Goal: Book appointment/travel/reservation

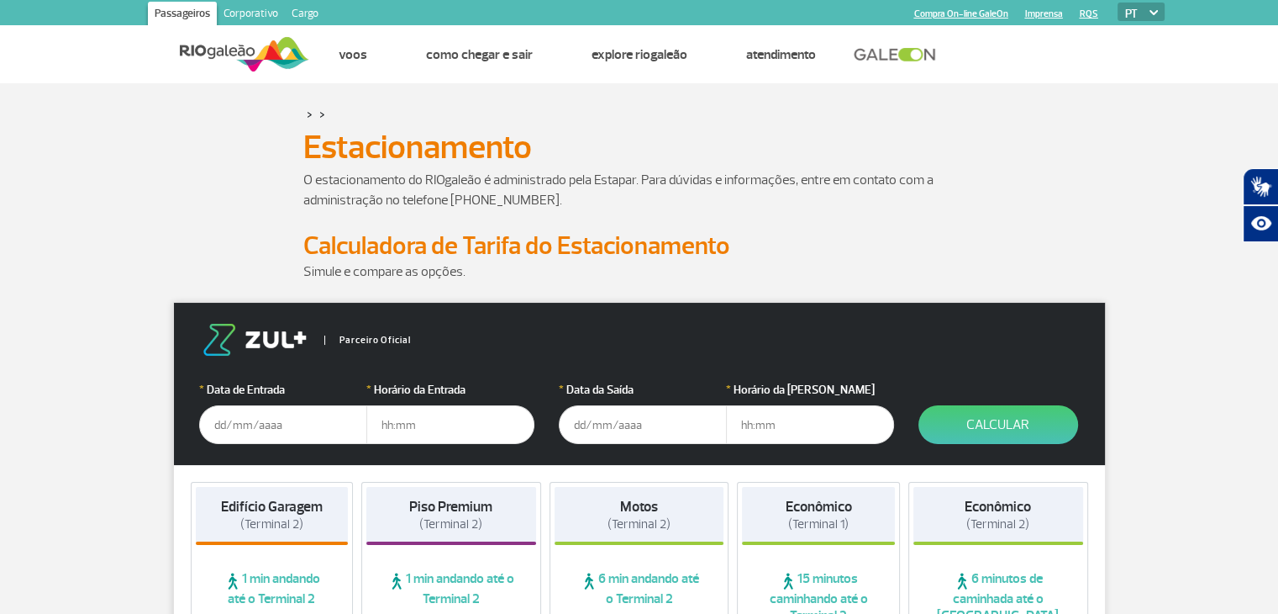
click at [297, 416] on input "text" at bounding box center [283, 424] width 168 height 39
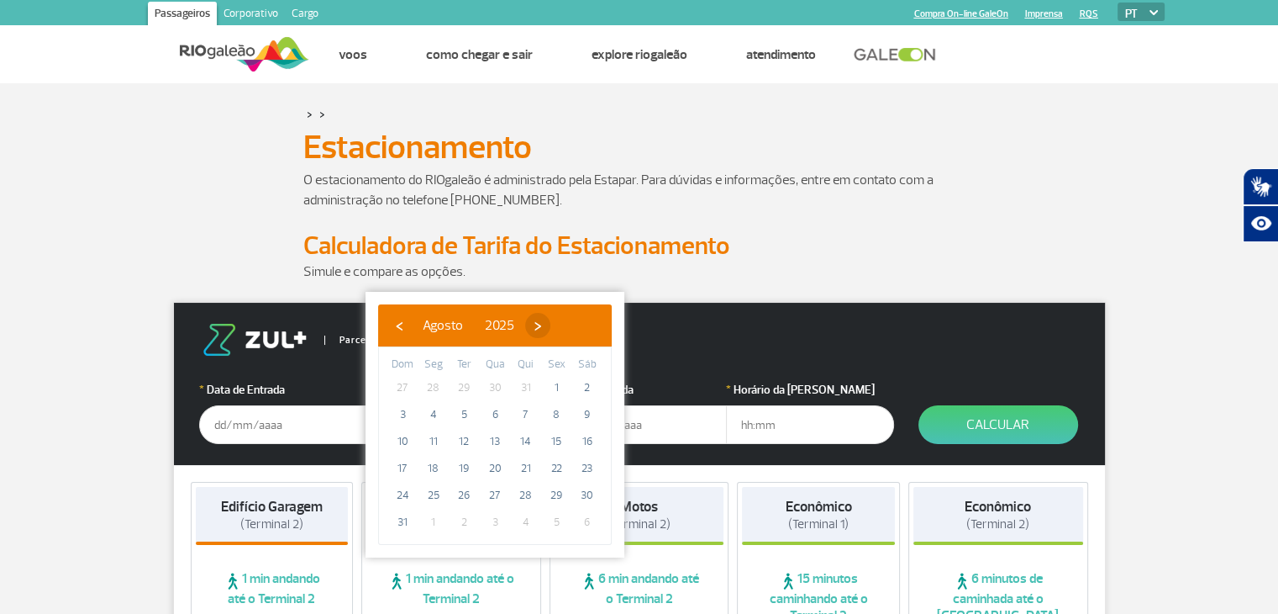
click at [551, 325] on span "›" at bounding box center [537, 325] width 25 height 25
click at [566, 325] on span "›" at bounding box center [552, 325] width 25 height 25
click at [466, 466] on span "21" at bounding box center [464, 468] width 27 height 27
type input "[DATE]"
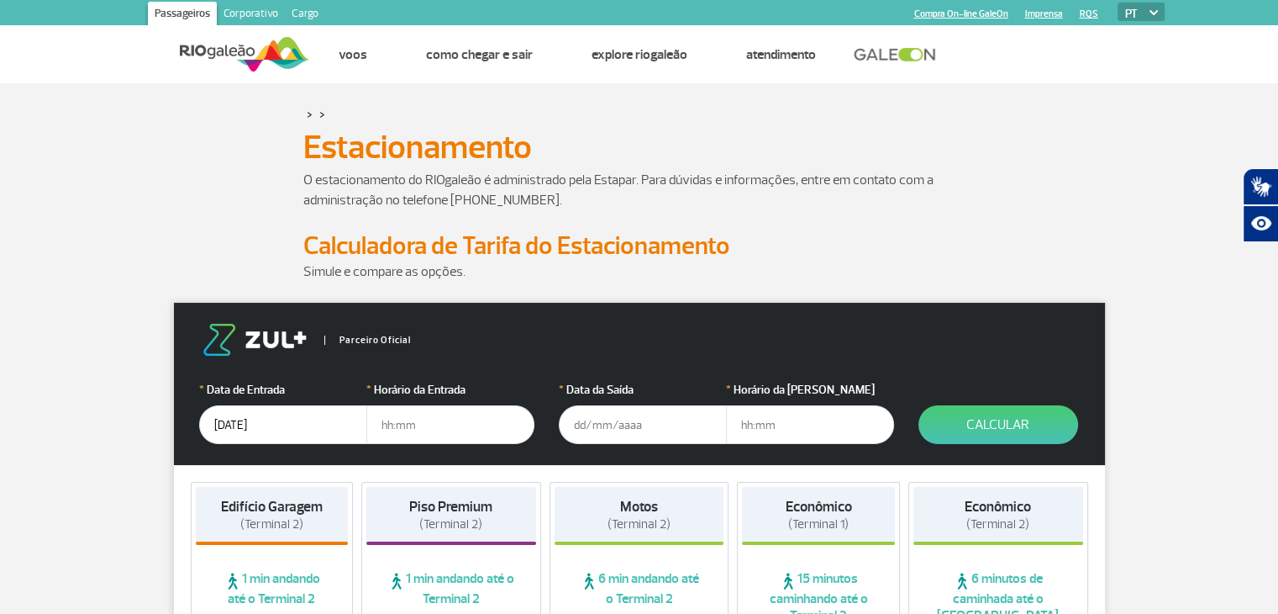
click at [452, 419] on input "text" at bounding box center [450, 424] width 168 height 39
type input "07:00"
click at [614, 419] on input "text" at bounding box center [643, 424] width 168 height 39
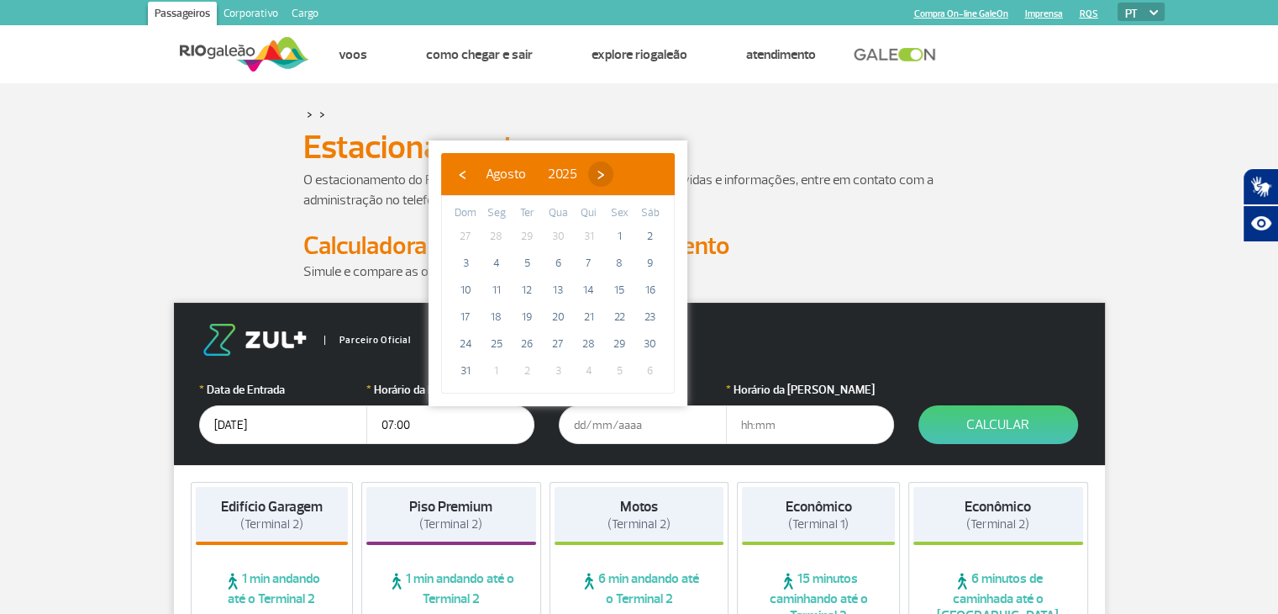
click at [614, 169] on span "›" at bounding box center [600, 173] width 25 height 25
click at [629, 169] on span "›" at bounding box center [615, 173] width 25 height 25
click at [522, 340] on span "28" at bounding box center [527, 343] width 27 height 27
type input "[DATE]"
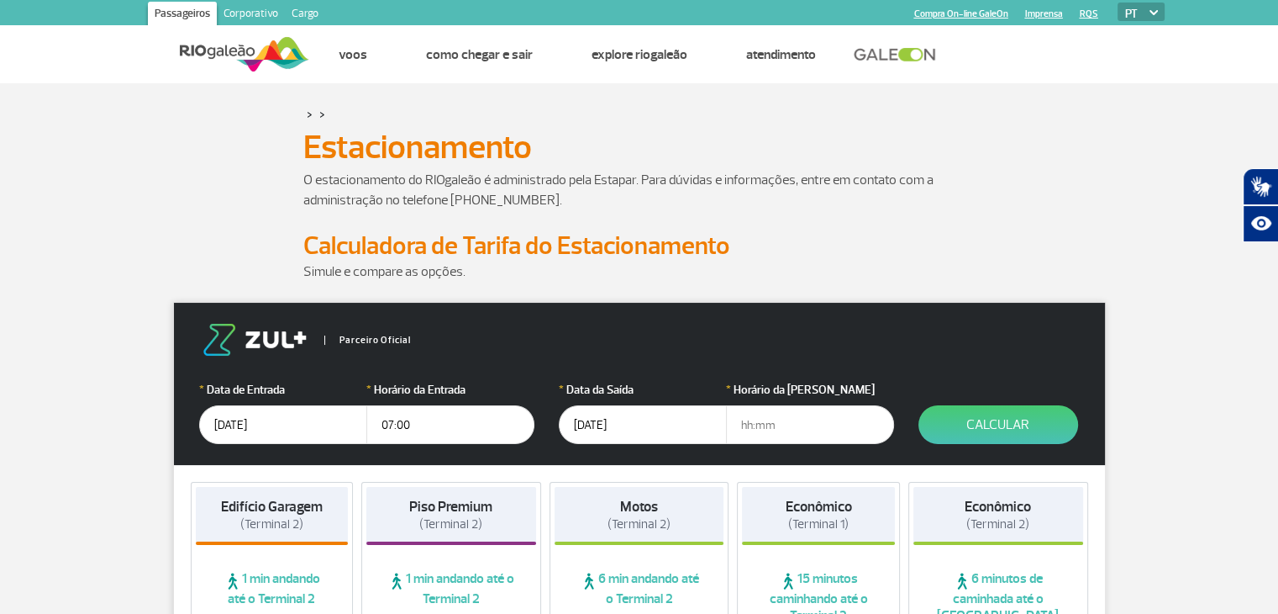
click at [766, 424] on input "text" at bounding box center [810, 424] width 168 height 39
type input "19:00"
click at [958, 424] on button "Calcular" at bounding box center [999, 424] width 160 height 39
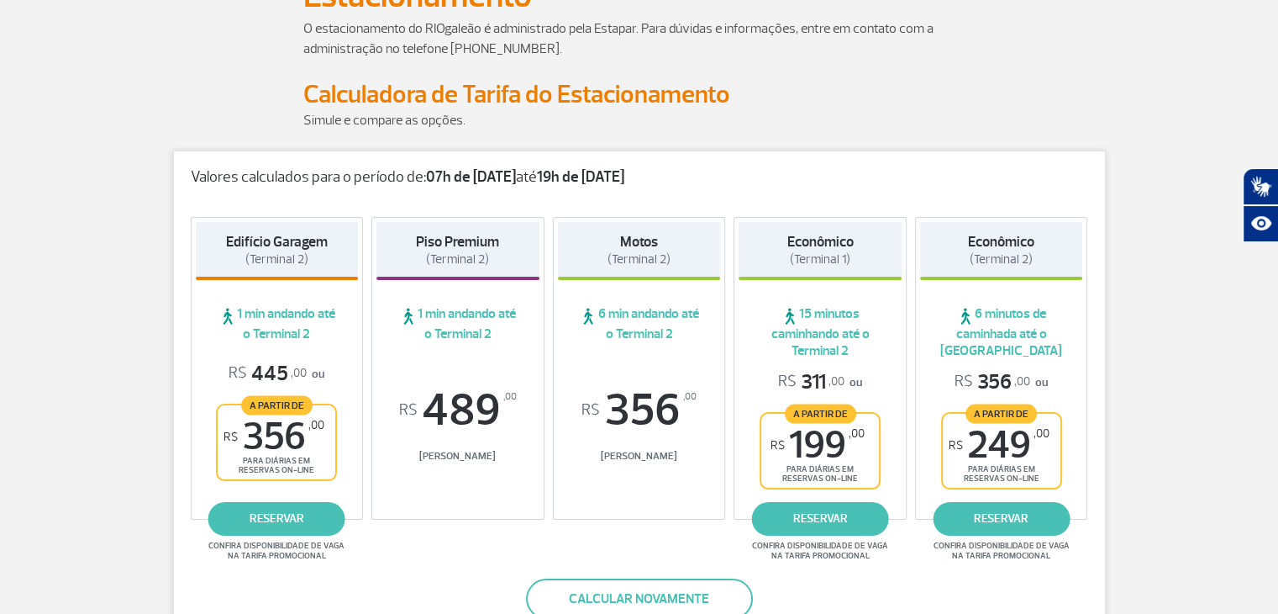
scroll to position [168, 0]
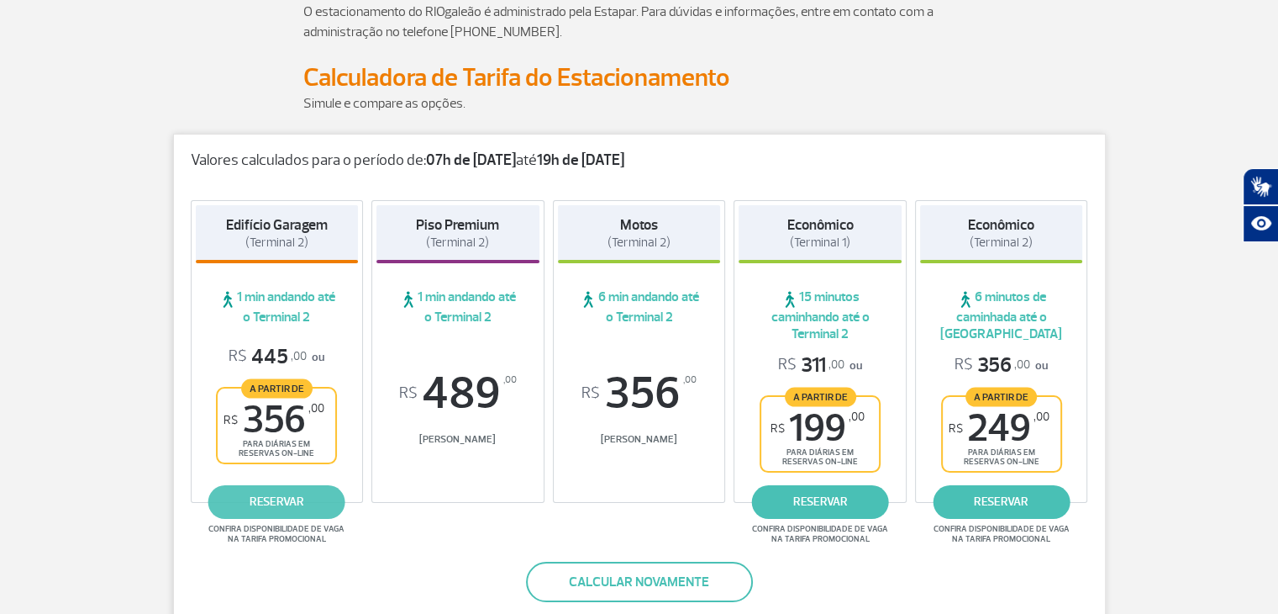
click at [277, 500] on link "reservar" at bounding box center [276, 502] width 137 height 34
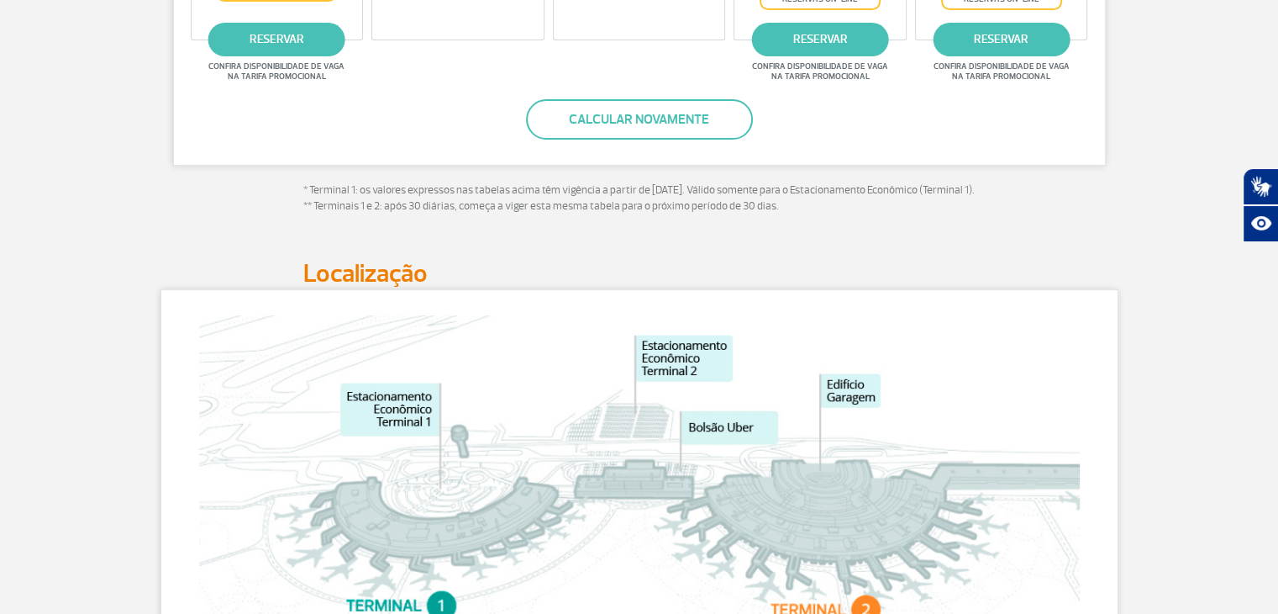
scroll to position [672, 0]
